Goal: Transaction & Acquisition: Register for event/course

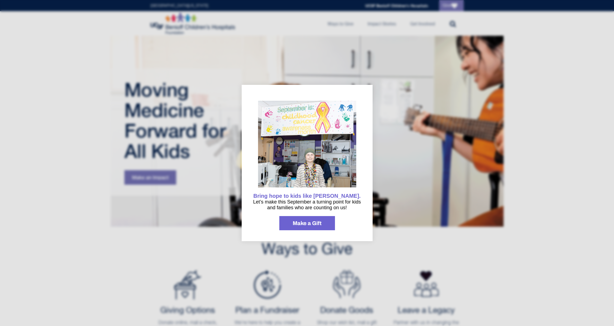
click at [432, 223] on div at bounding box center [307, 163] width 614 height 326
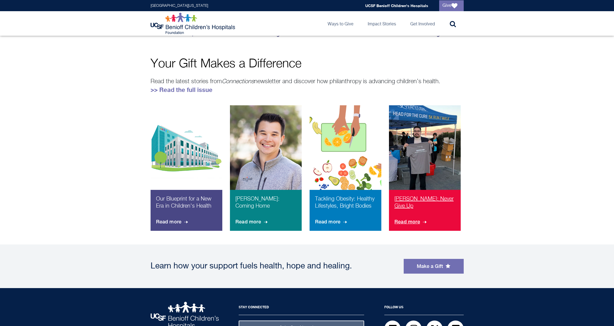
scroll to position [354, 0]
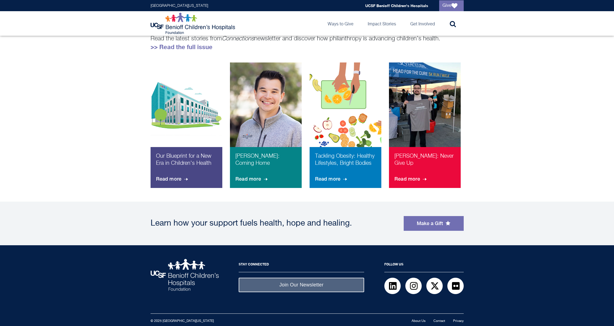
click at [181, 274] on img at bounding box center [185, 275] width 68 height 32
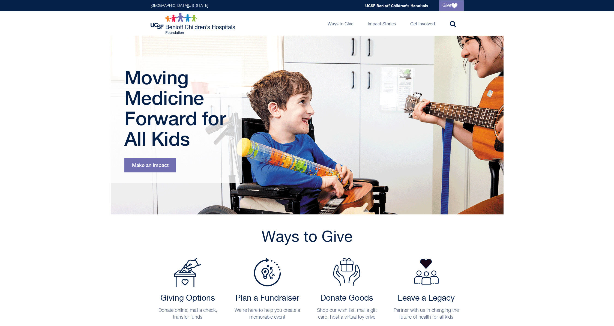
scroll to position [0, 0]
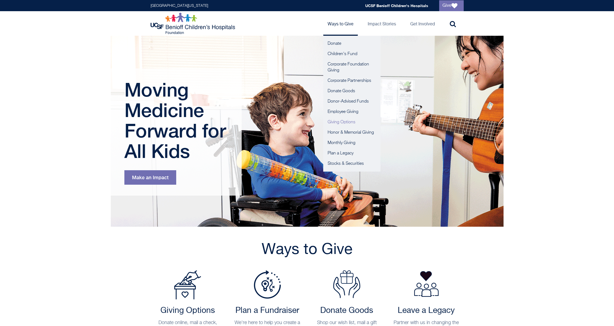
click at [347, 123] on link "Giving Options" at bounding box center [351, 122] width 57 height 10
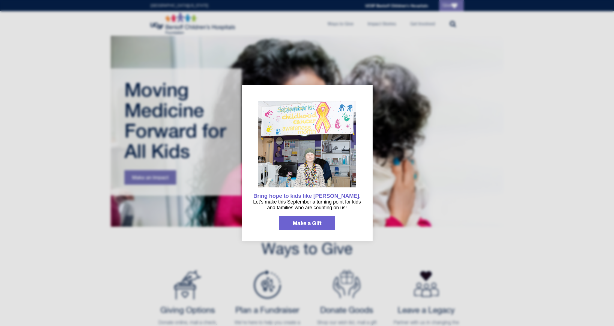
click at [196, 241] on div at bounding box center [307, 163] width 614 height 326
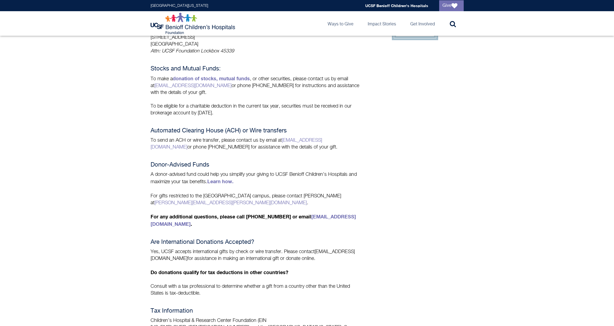
scroll to position [318, 0]
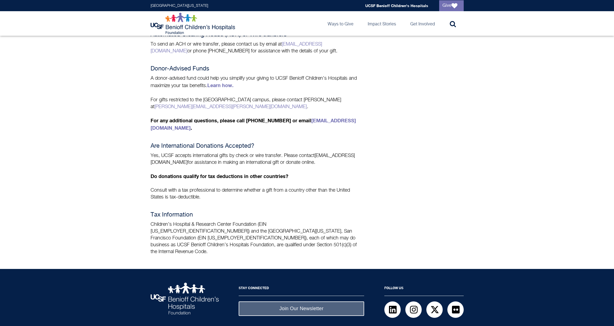
click at [184, 282] on img at bounding box center [185, 298] width 68 height 32
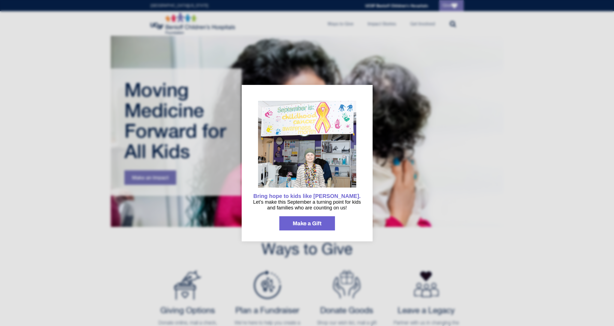
click at [438, 189] on div at bounding box center [307, 163] width 614 height 326
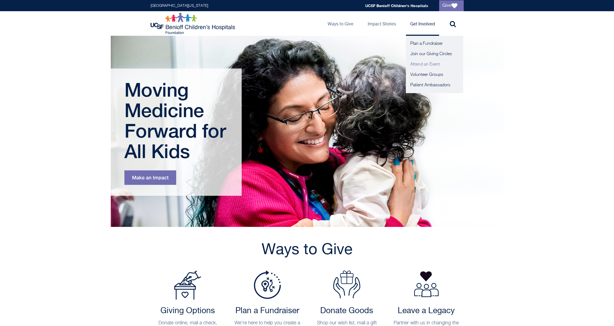
click at [425, 65] on link "Attend an Event" at bounding box center [434, 64] width 57 height 10
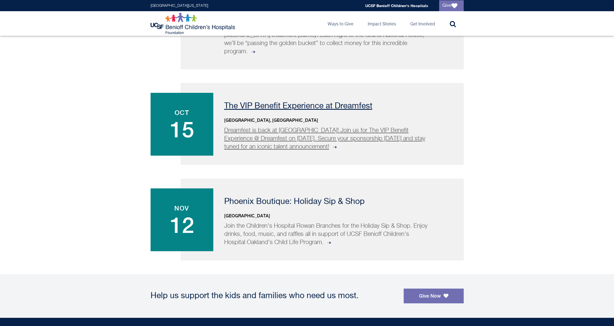
scroll to position [382, 0]
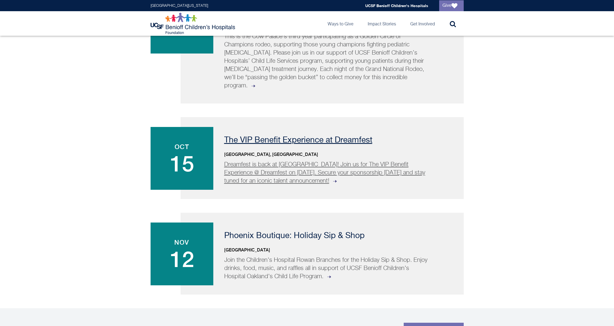
click at [319, 136] on p "The VIP Benefit Experience at Dreamfest" at bounding box center [337, 140] width 226 height 8
